Goal: Task Accomplishment & Management: Use online tool/utility

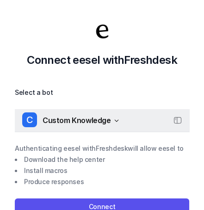
click at [105, 115] on span "Custom Knowledge" at bounding box center [77, 120] width 68 height 13
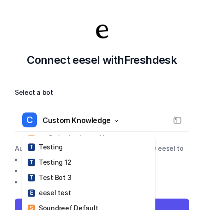
scroll to position [588, 0]
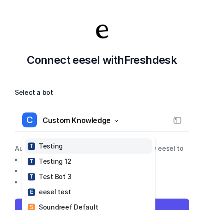
click at [96, 141] on link "T Testing" at bounding box center [89, 145] width 128 height 15
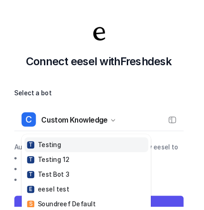
scroll to position [581, 0]
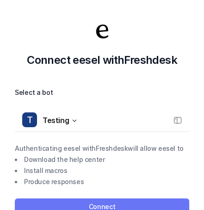
click at [104, 197] on div "Select a bot T Testing Authenticating eesel with Freshdesk will allow eesel to …" at bounding box center [102, 151] width 174 height 128
click at [104, 200] on button "Connect" at bounding box center [102, 206] width 174 height 17
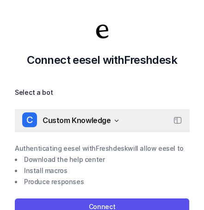
click at [138, 125] on button "C Custom Knowledge" at bounding box center [102, 120] width 174 height 22
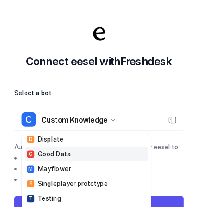
scroll to position [546, 0]
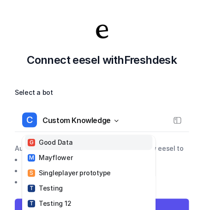
click at [111, 181] on link "T Testing" at bounding box center [89, 187] width 128 height 15
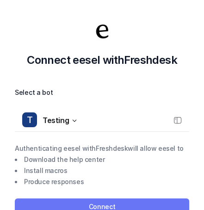
click at [98, 200] on button "Connect" at bounding box center [102, 206] width 174 height 17
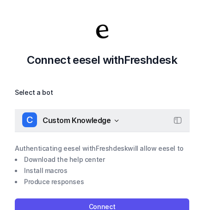
click at [80, 114] on span "Custom Knowledge" at bounding box center [77, 120] width 68 height 13
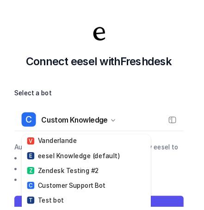
scroll to position [837, 0]
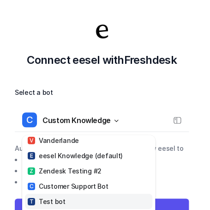
click at [100, 198] on link "T Test bot" at bounding box center [89, 201] width 128 height 15
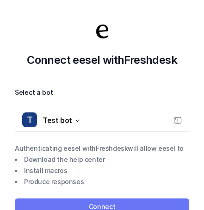
click at [155, 203] on button "Connect" at bounding box center [102, 206] width 174 height 17
